Goal: Task Accomplishment & Management: Use online tool/utility

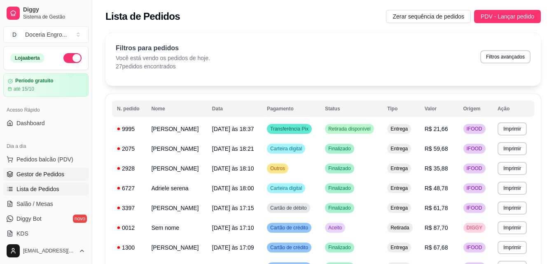
click at [44, 178] on span "Gestor de Pedidos" at bounding box center [40, 174] width 48 height 8
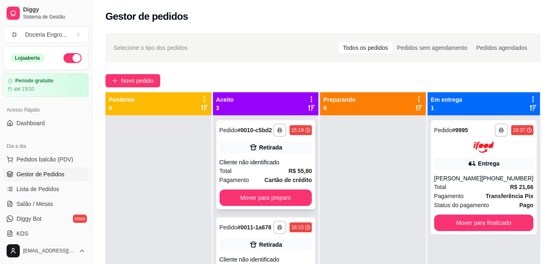
scroll to position [56, 0]
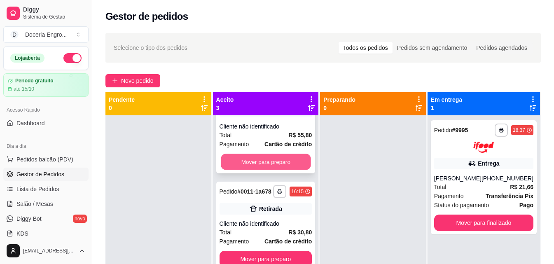
click at [271, 154] on button "Mover para preparo" at bounding box center [266, 162] width 90 height 16
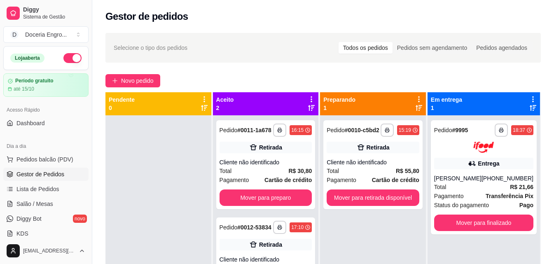
scroll to position [0, 0]
click at [283, 198] on button "Mover para preparo" at bounding box center [266, 198] width 90 height 16
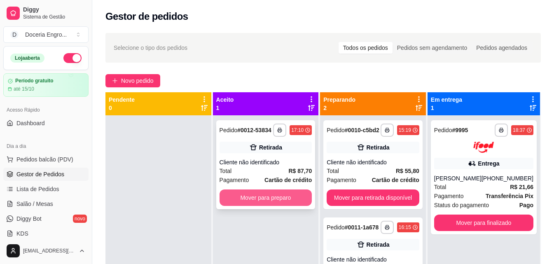
click at [281, 204] on button "Mover para preparo" at bounding box center [266, 197] width 93 height 16
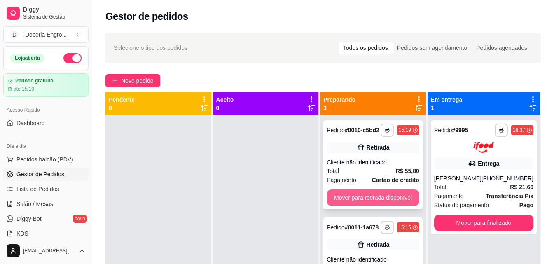
click at [373, 201] on button "Mover para retirada disponível" at bounding box center [373, 197] width 93 height 16
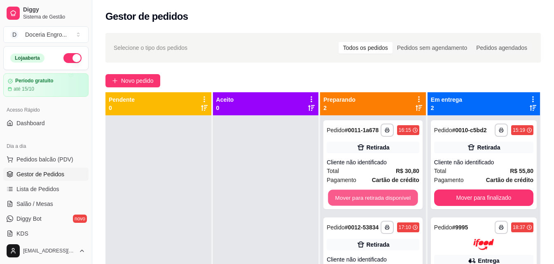
click at [373, 201] on button "Mover para retirada disponível" at bounding box center [373, 198] width 90 height 16
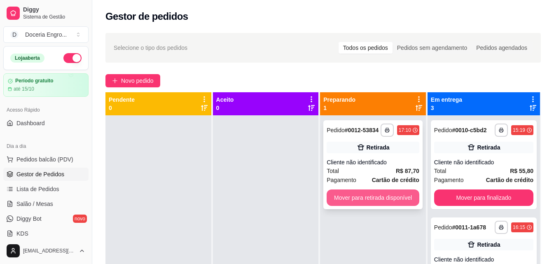
click at [374, 201] on button "Mover para retirada disponível" at bounding box center [373, 197] width 93 height 16
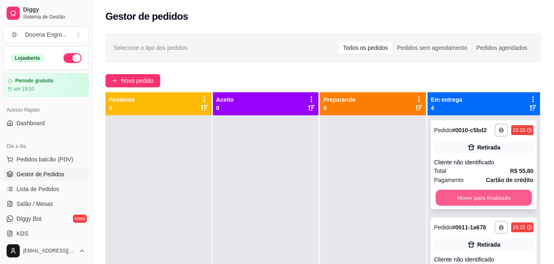
click at [455, 206] on button "Mover para finalizado" at bounding box center [483, 198] width 96 height 16
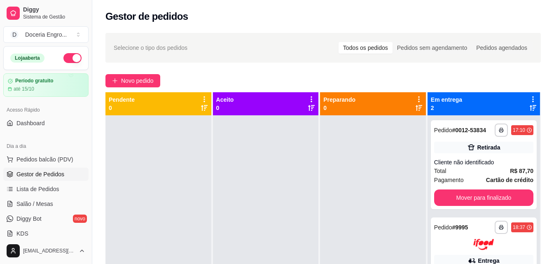
click at [455, 209] on div "**********" at bounding box center [483, 247] width 112 height 264
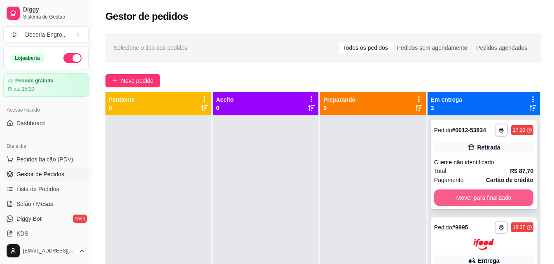
click at [455, 203] on button "Mover para finalizado" at bounding box center [483, 197] width 99 height 16
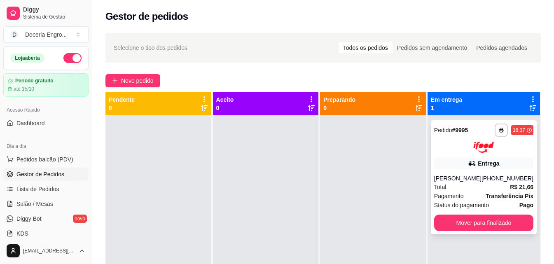
click at [454, 202] on span "Status do pagamento" at bounding box center [461, 205] width 55 height 9
click at [456, 221] on button "Mover para finalizado" at bounding box center [483, 223] width 99 height 16
click at [483, 226] on button "Mover para finalizado" at bounding box center [483, 223] width 99 height 16
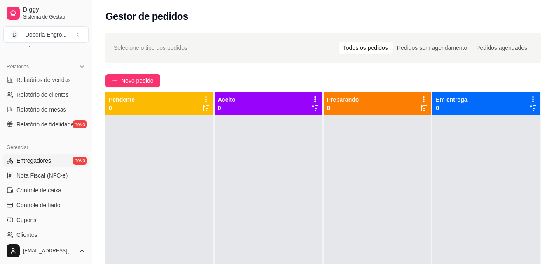
scroll to position [247, 0]
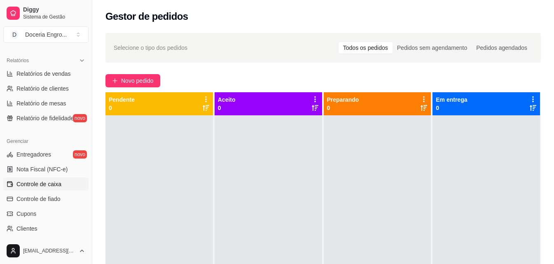
click at [56, 185] on span "Controle de caixa" at bounding box center [38, 184] width 45 height 8
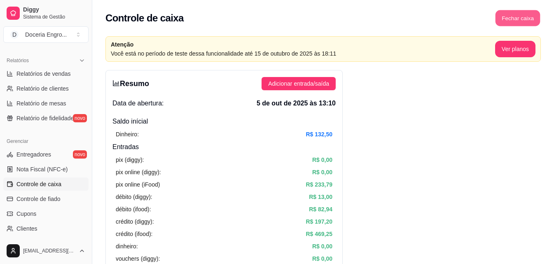
click at [517, 14] on button "Fechar caixa" at bounding box center [517, 18] width 45 height 16
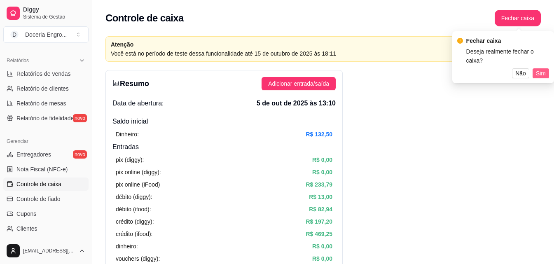
click at [545, 69] on span "Sim" at bounding box center [541, 73] width 10 height 9
